Goal: Task Accomplishment & Management: Use online tool/utility

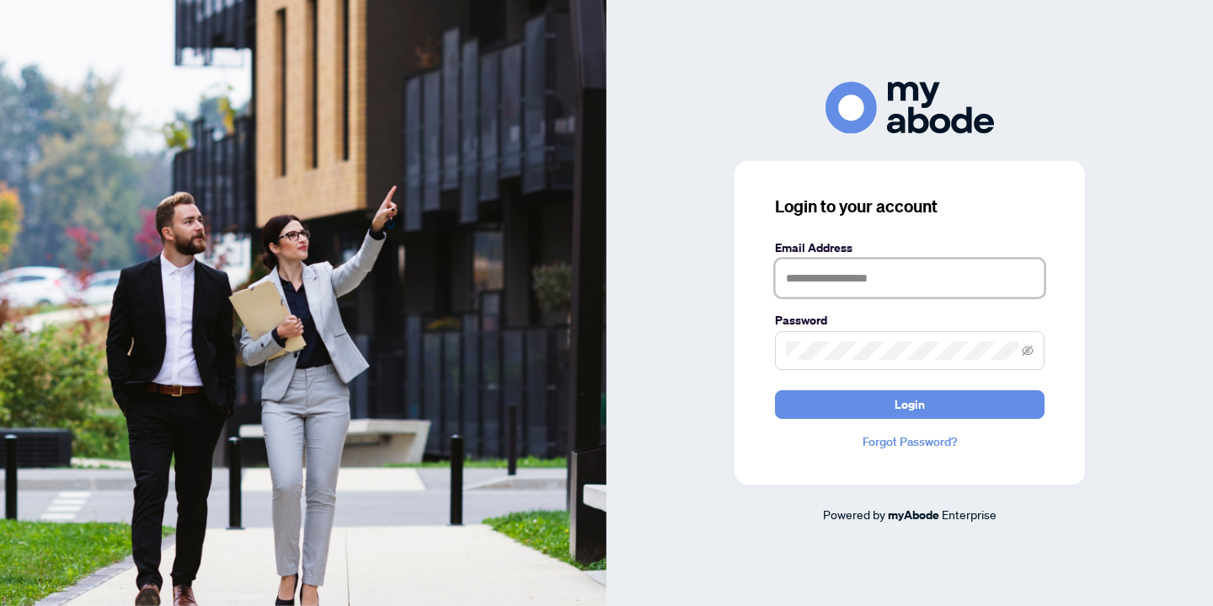
click at [836, 267] on input "text" at bounding box center [910, 278] width 270 height 39
type input "**********"
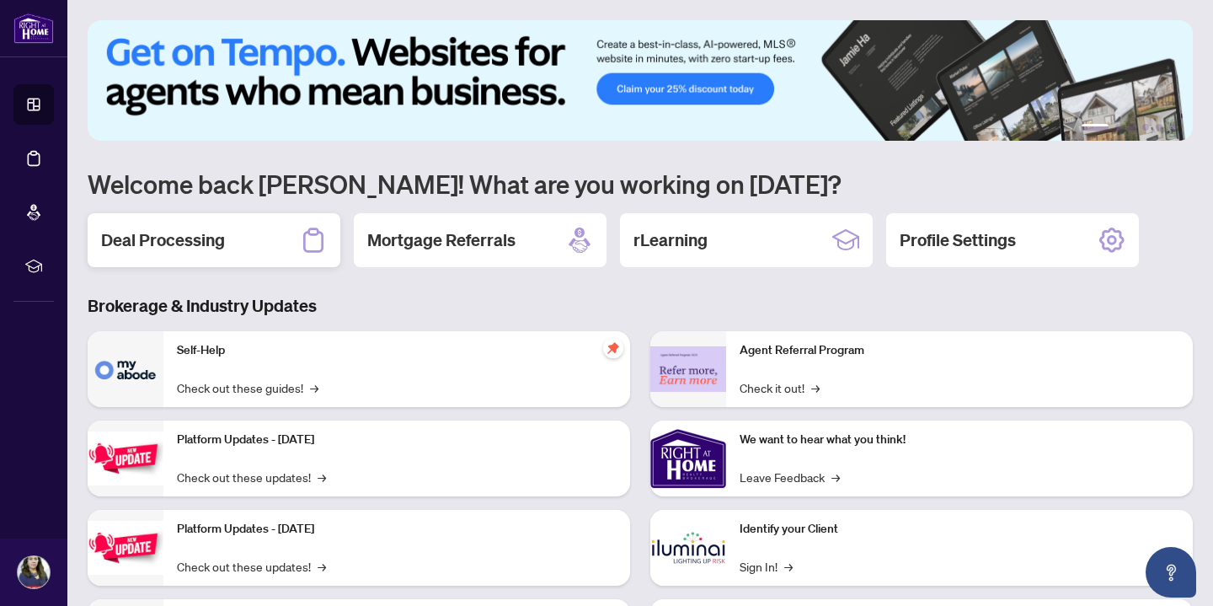
click at [172, 240] on h2 "Deal Processing" at bounding box center [163, 240] width 124 height 24
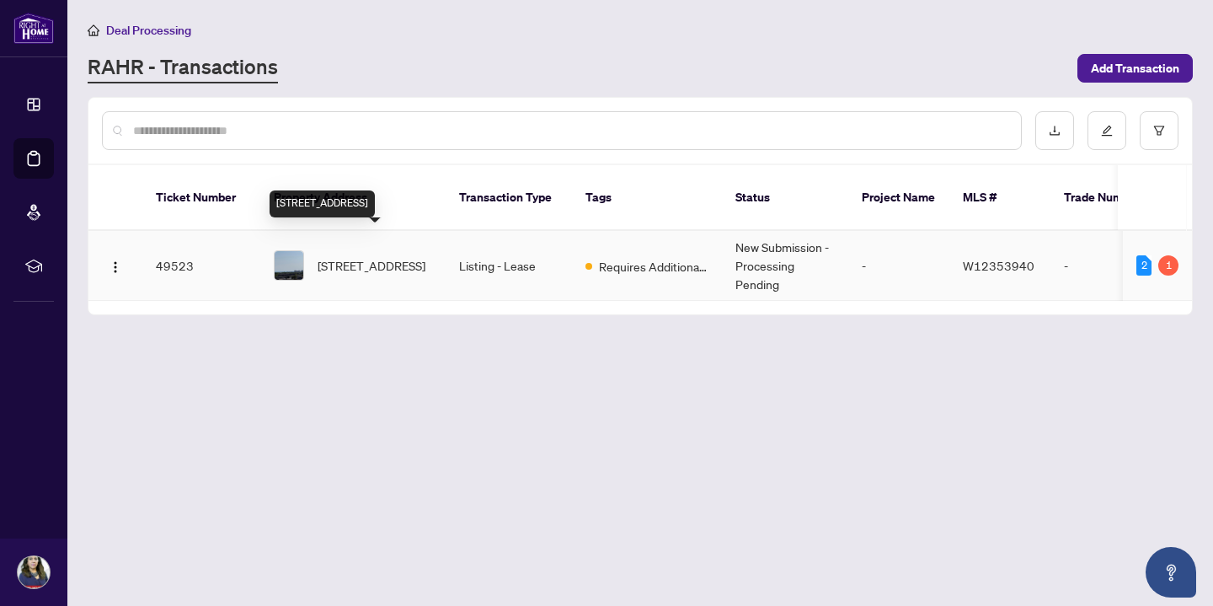
click at [356, 256] on span "[STREET_ADDRESS]" at bounding box center [372, 265] width 108 height 19
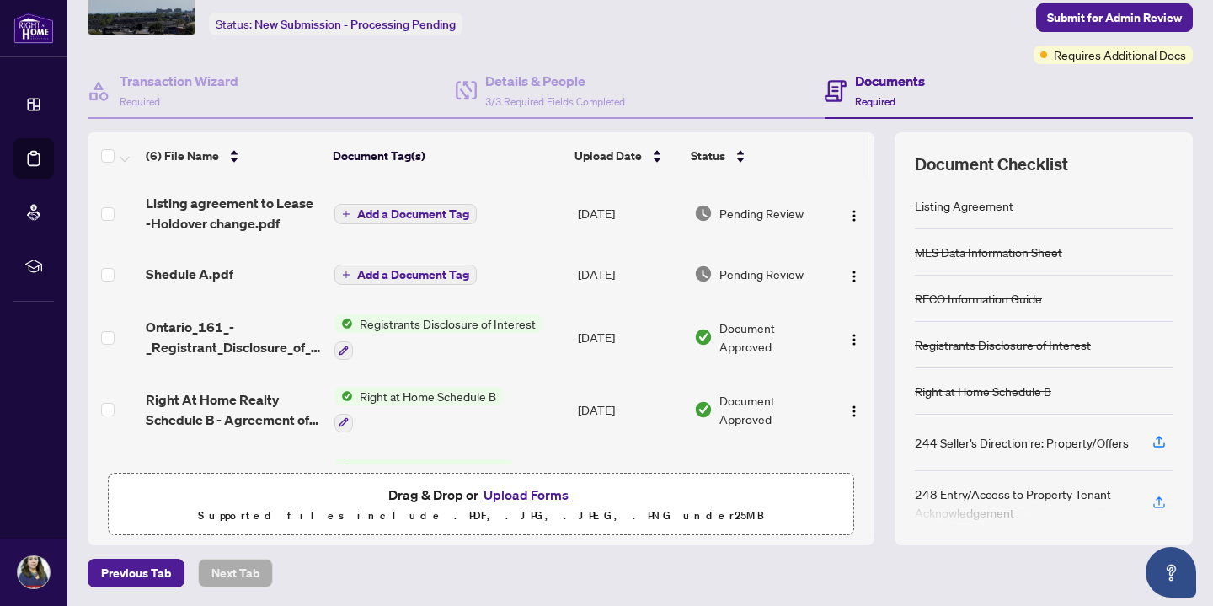
scroll to position [97, 0]
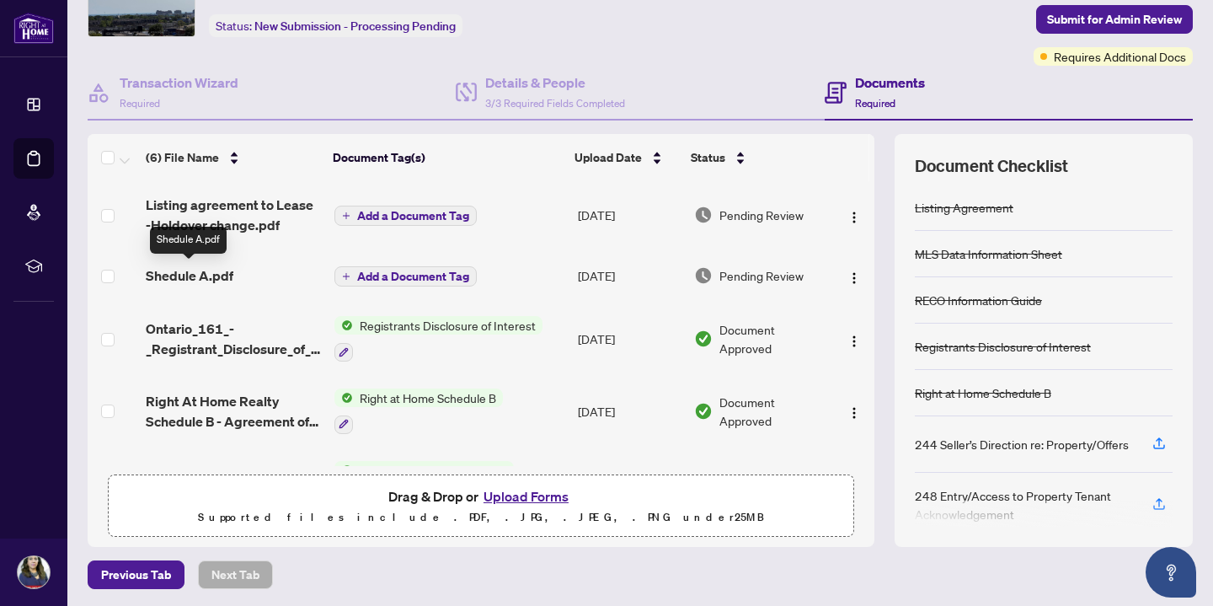
click at [184, 275] on span "Shedule A.pdf" at bounding box center [190, 275] width 88 height 20
